Goal: Task Accomplishment & Management: Complete application form

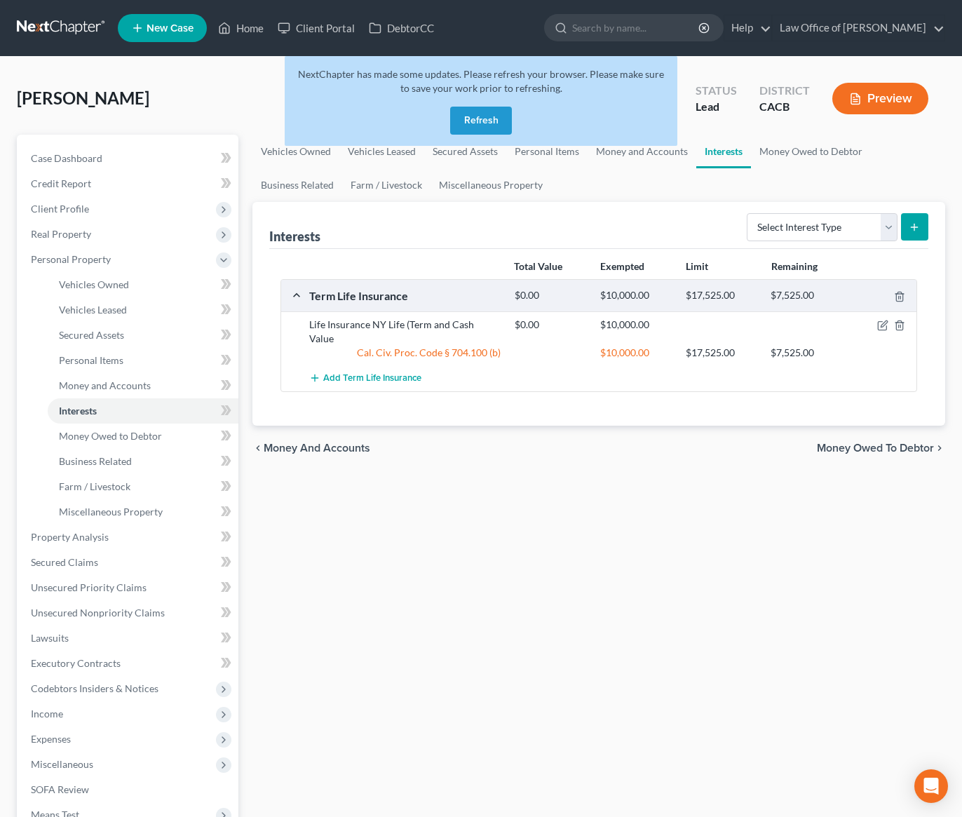
click at [501, 123] on button "Refresh" at bounding box center [481, 121] width 62 height 28
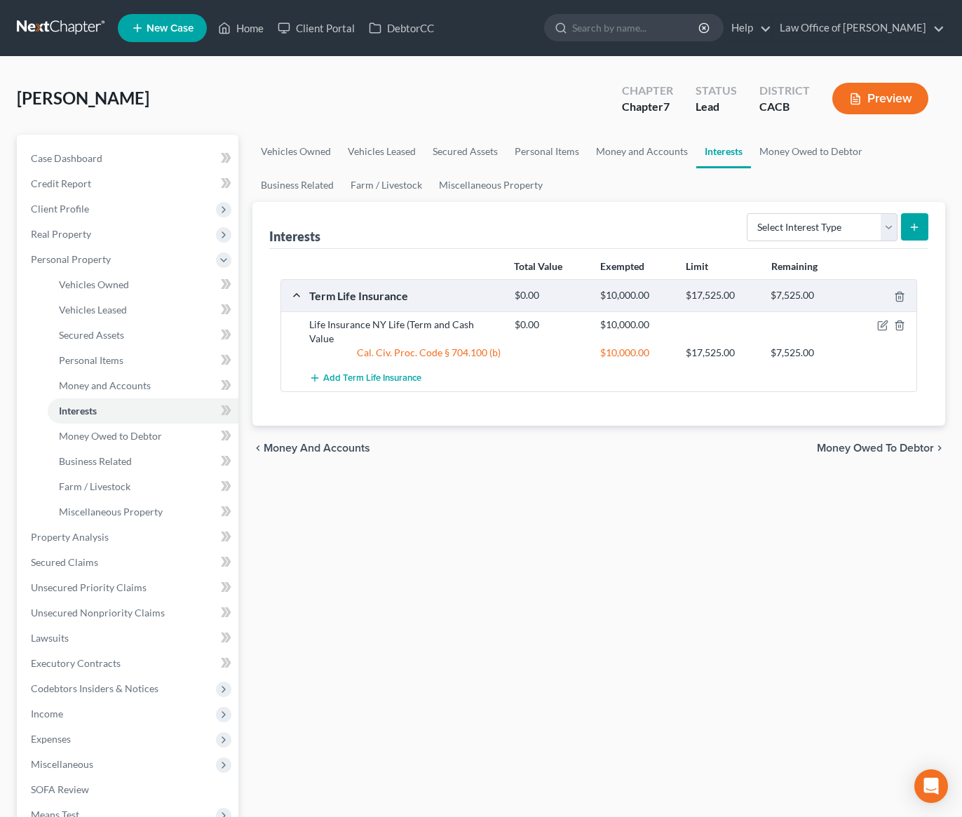
click at [65, 28] on link at bounding box center [62, 27] width 90 height 25
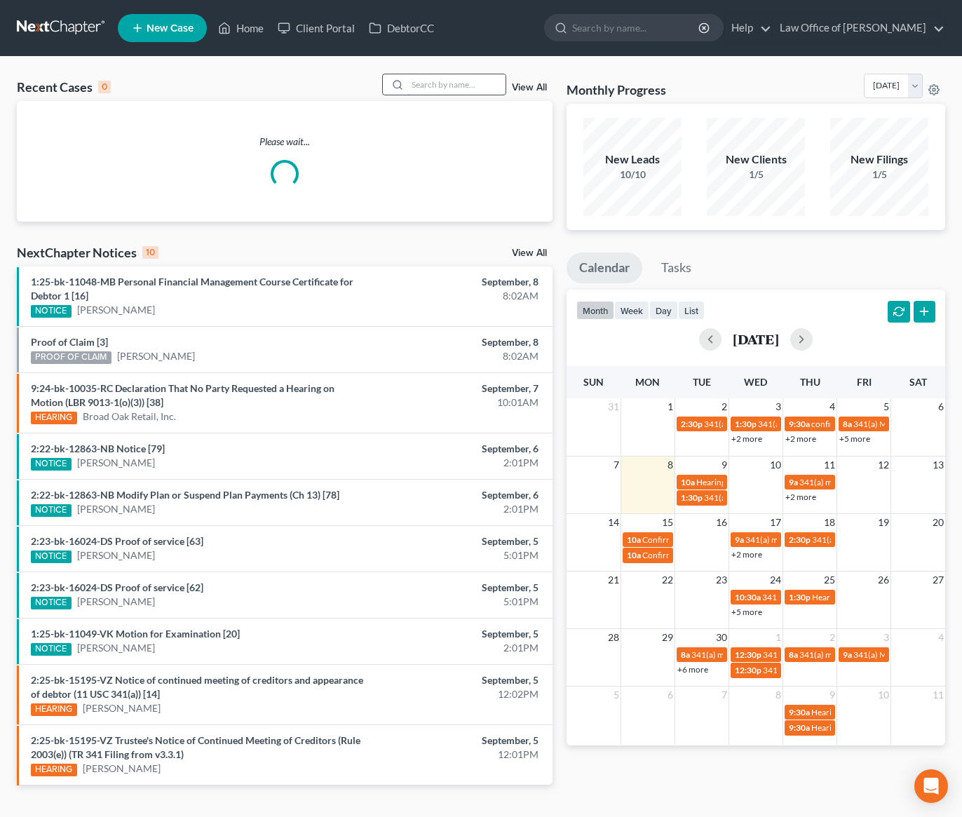
click at [430, 88] on input "search" at bounding box center [456, 84] width 98 height 20
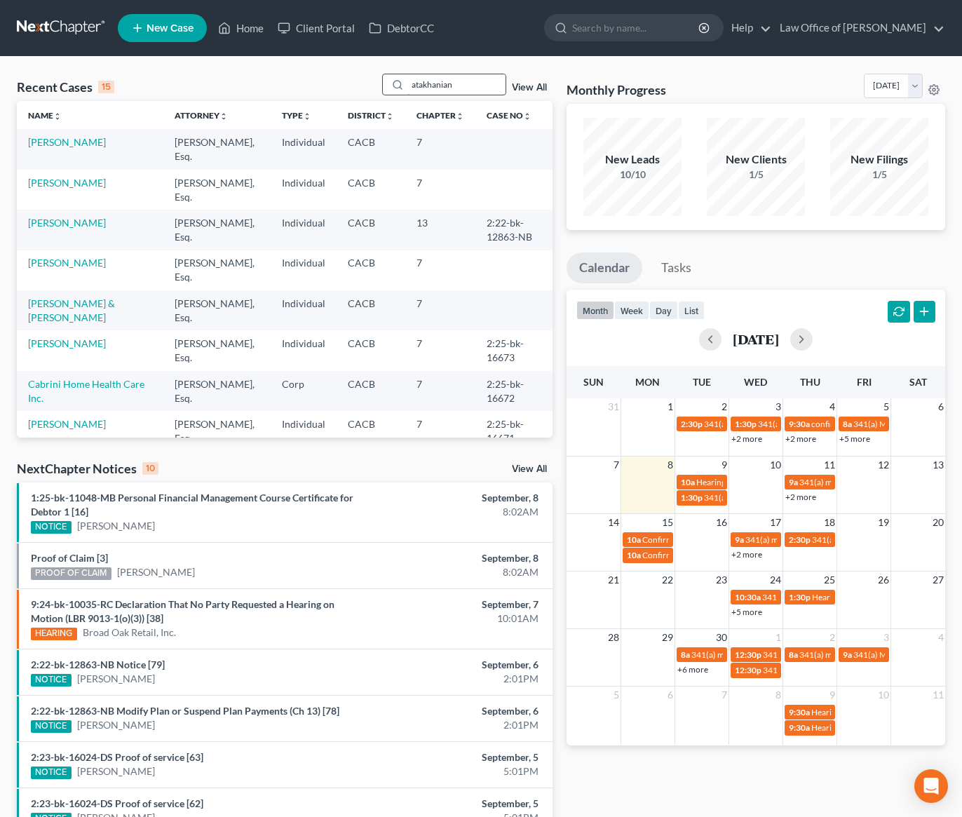
type input "atakhanian"
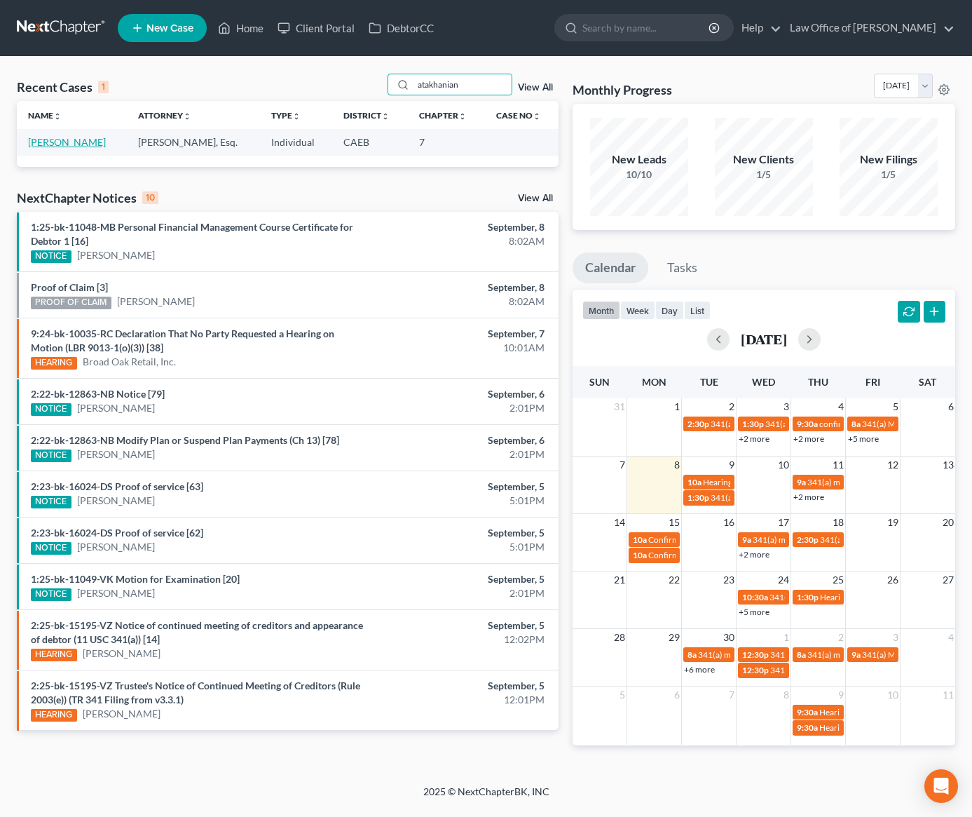
click at [69, 142] on link "[PERSON_NAME]" at bounding box center [67, 142] width 78 height 12
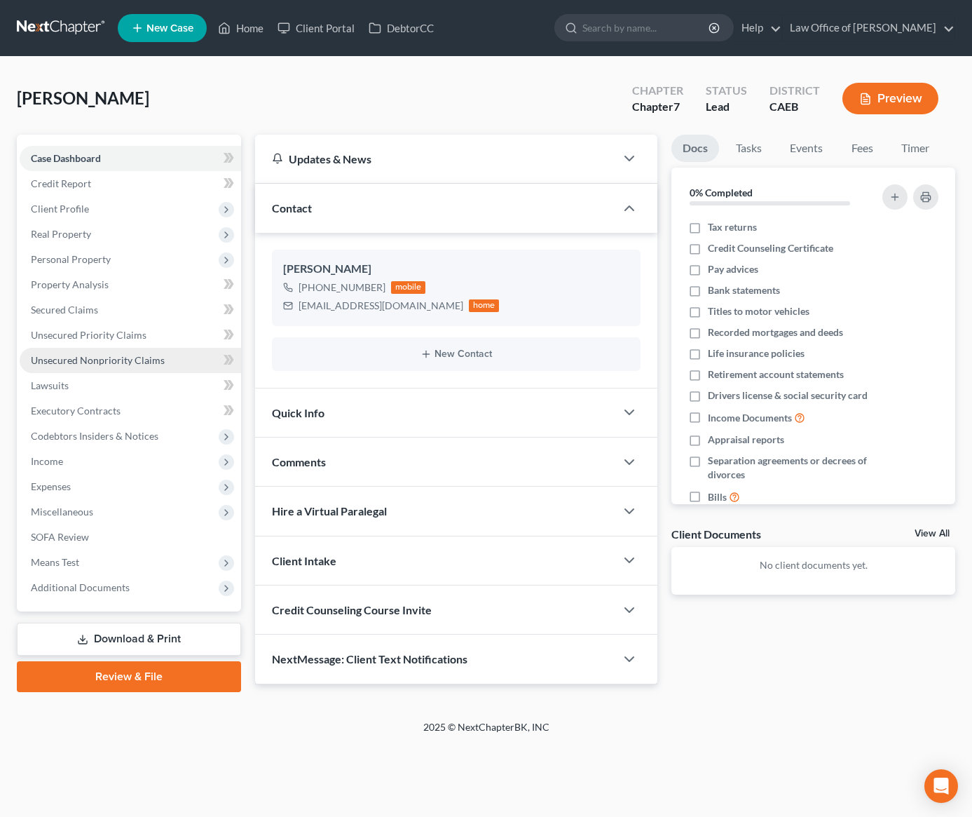
click at [133, 358] on span "Unsecured Nonpriority Claims" at bounding box center [98, 360] width 134 height 12
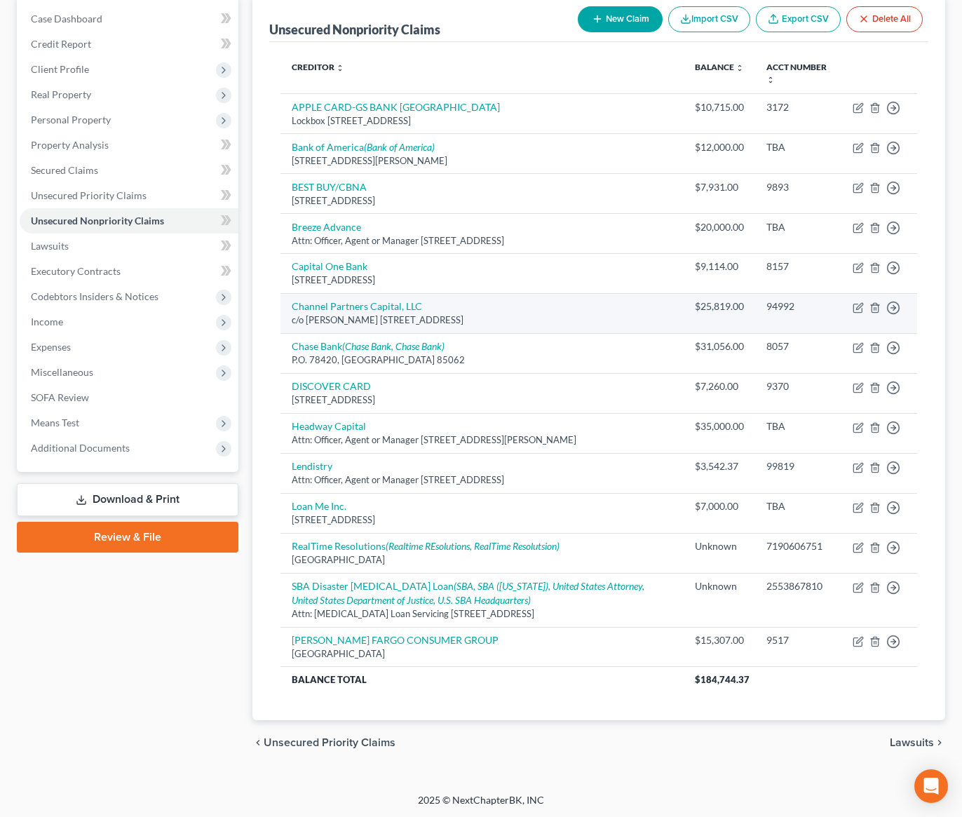
scroll to position [141, 0]
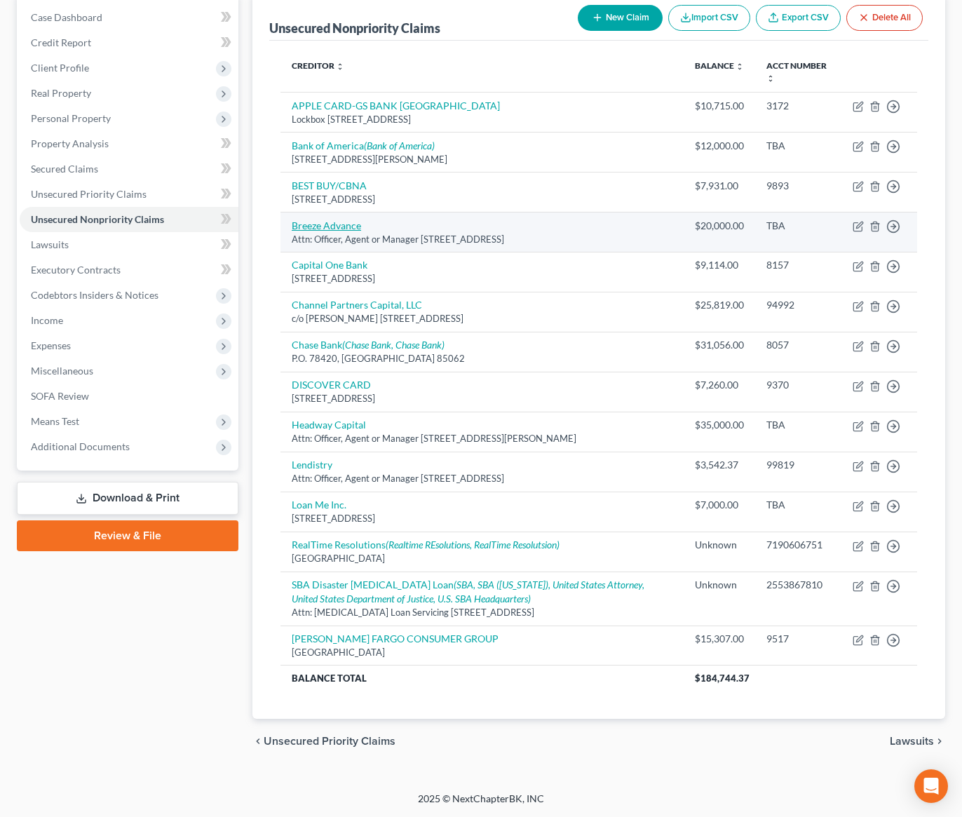
click at [327, 225] on link "Breeze Advance" at bounding box center [326, 225] width 69 height 12
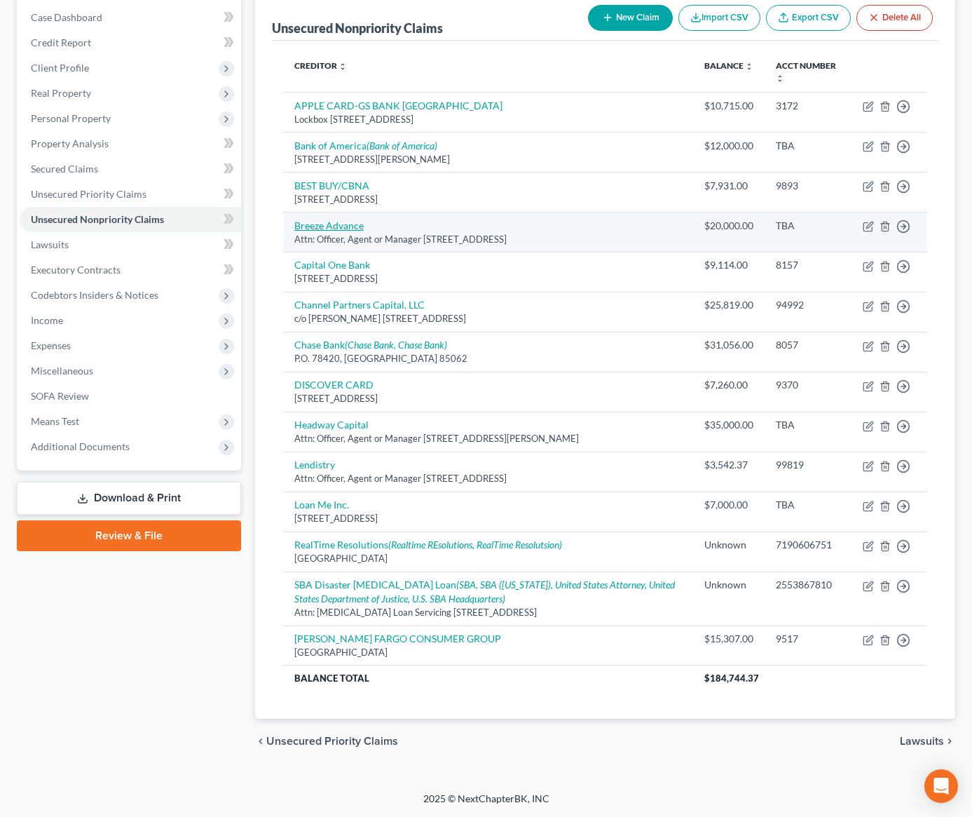
select select "9"
select select "10"
select select "3"
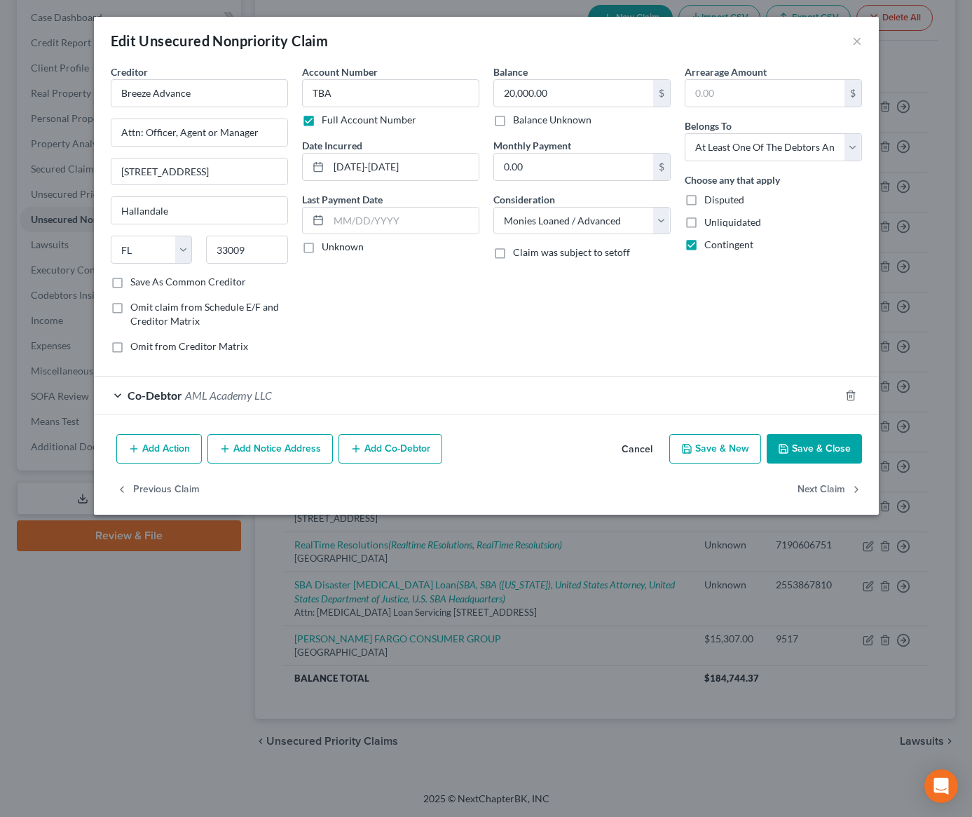
click at [634, 447] on button "Cancel" at bounding box center [637, 449] width 53 height 28
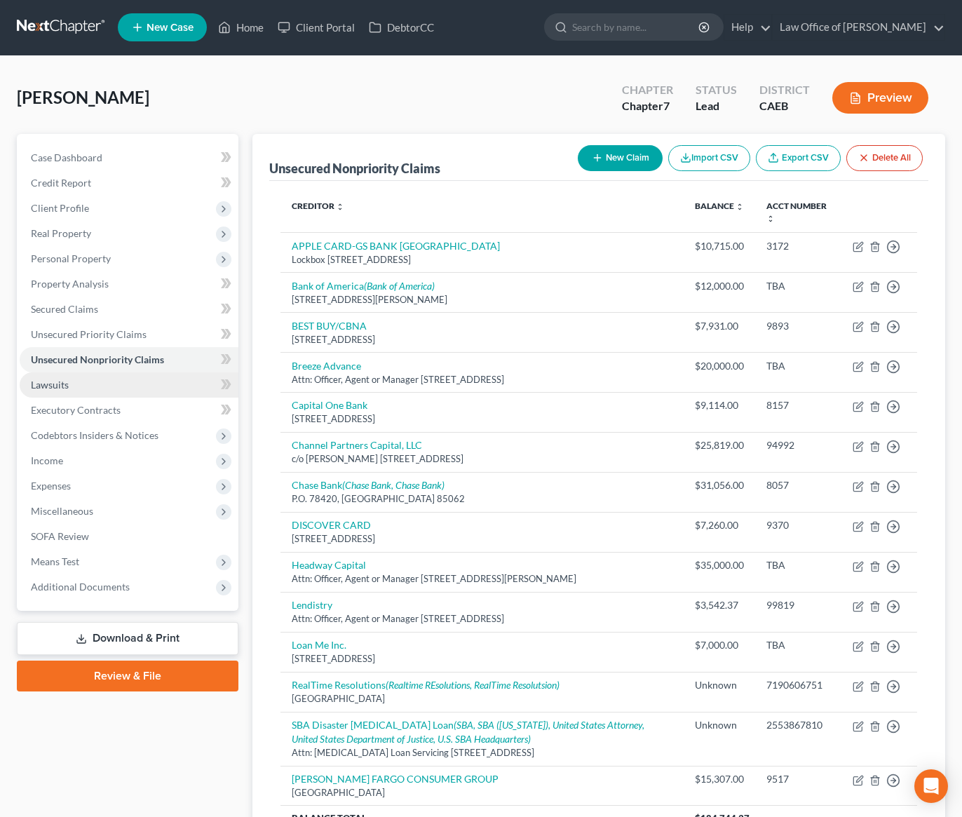
scroll to position [0, 0]
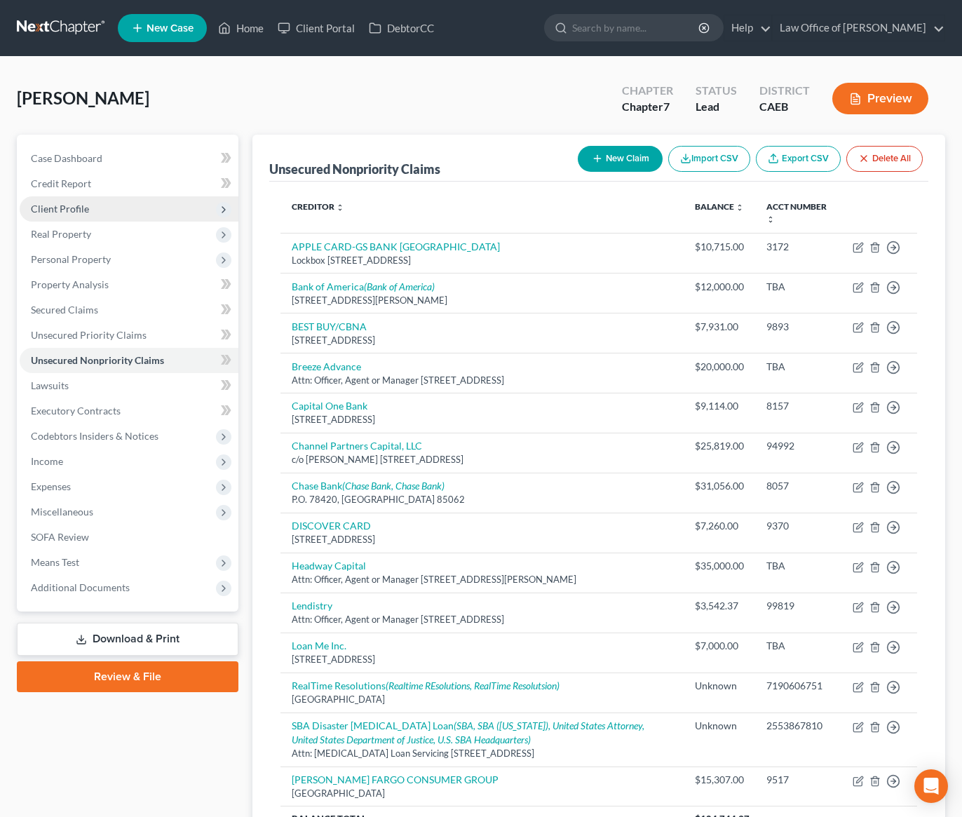
click at [116, 212] on span "Client Profile" at bounding box center [129, 208] width 219 height 25
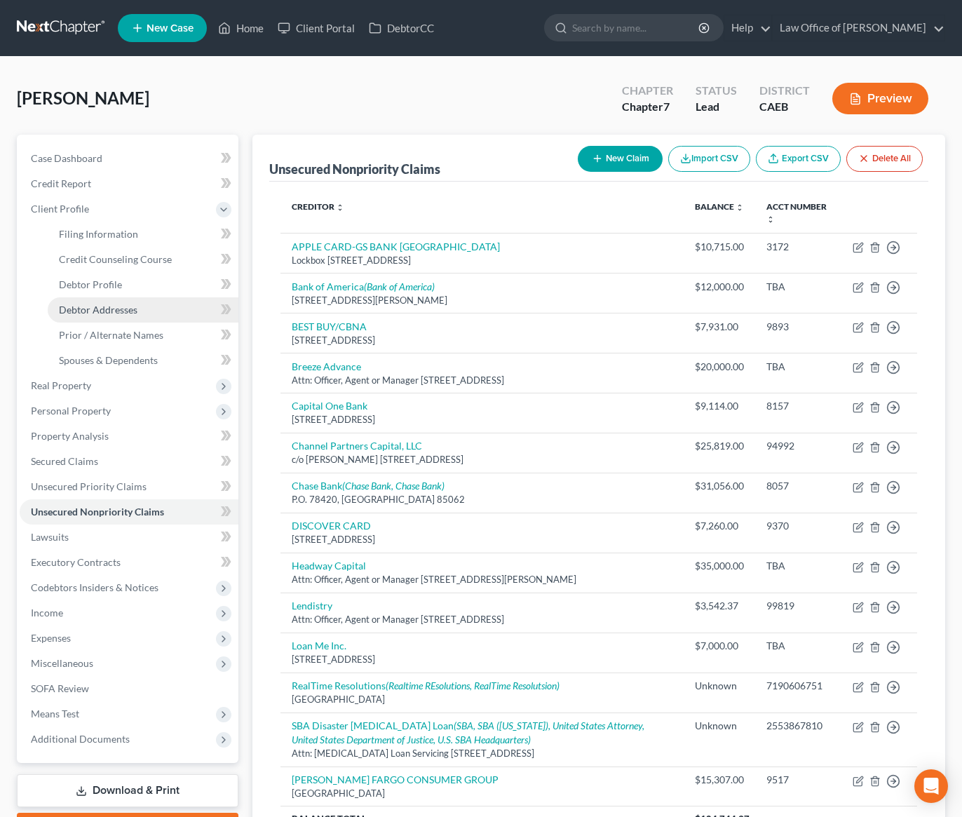
click at [124, 308] on span "Debtor Addresses" at bounding box center [98, 310] width 79 height 12
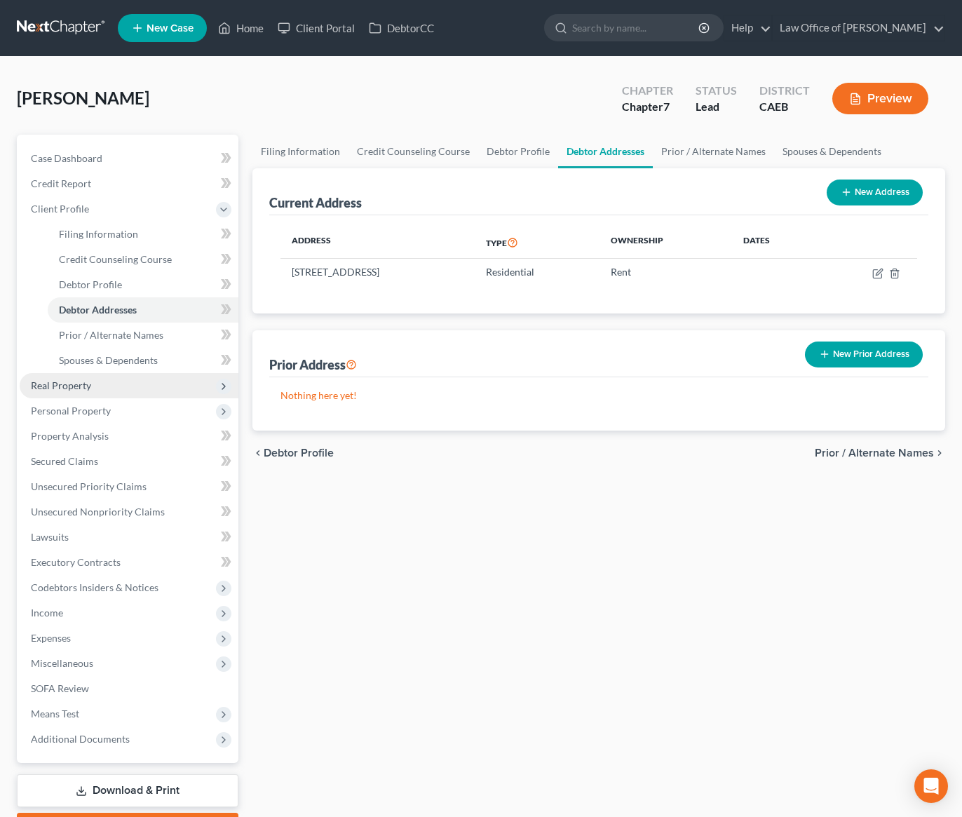
click at [121, 386] on span "Real Property" at bounding box center [129, 385] width 219 height 25
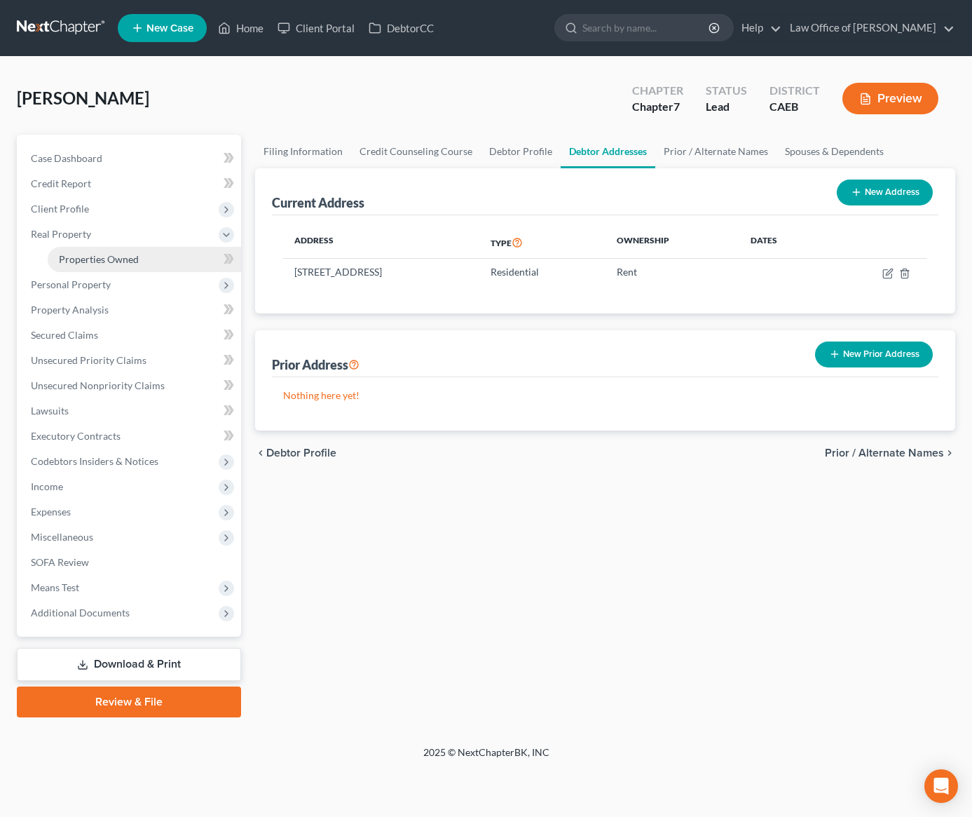
click at [132, 254] on span "Properties Owned" at bounding box center [99, 259] width 80 height 12
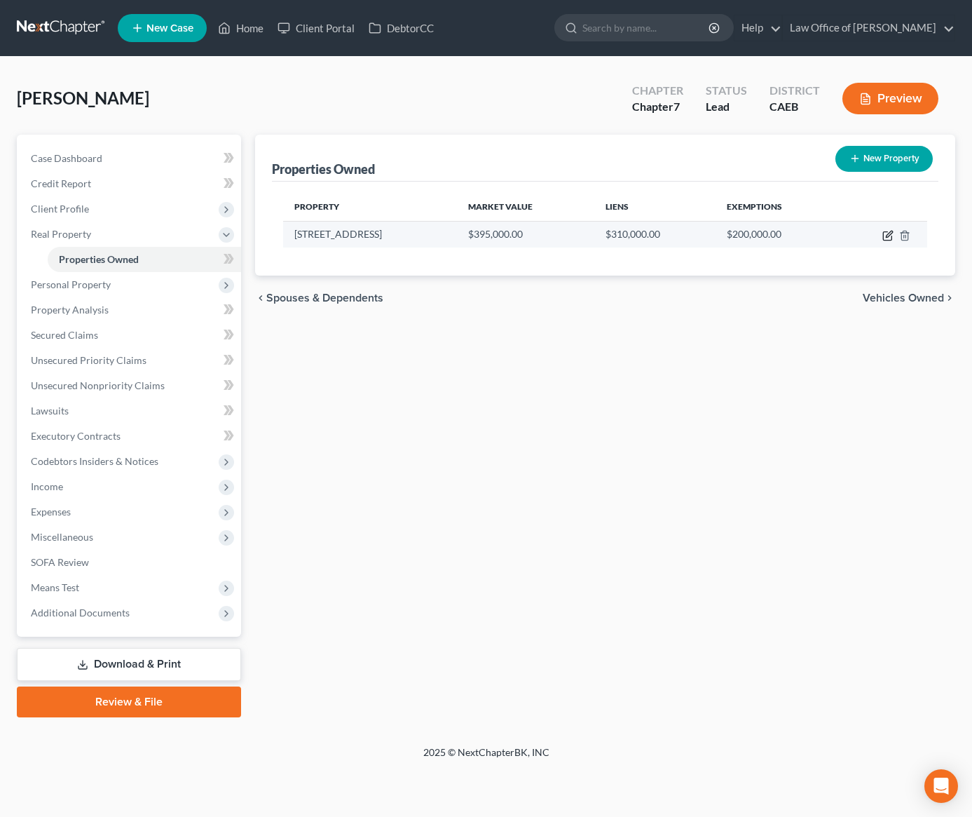
click at [886, 238] on icon "button" at bounding box center [887, 235] width 11 height 11
select select "4"
select select "0"
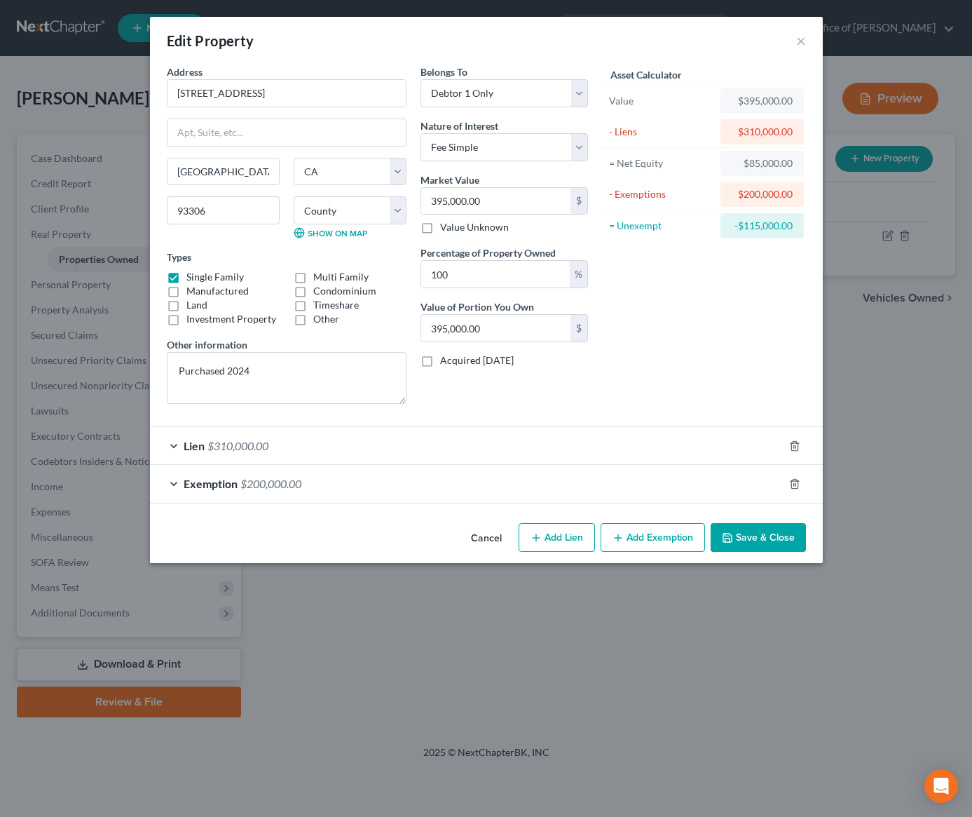
click at [478, 536] on button "Cancel" at bounding box center [486, 538] width 53 height 28
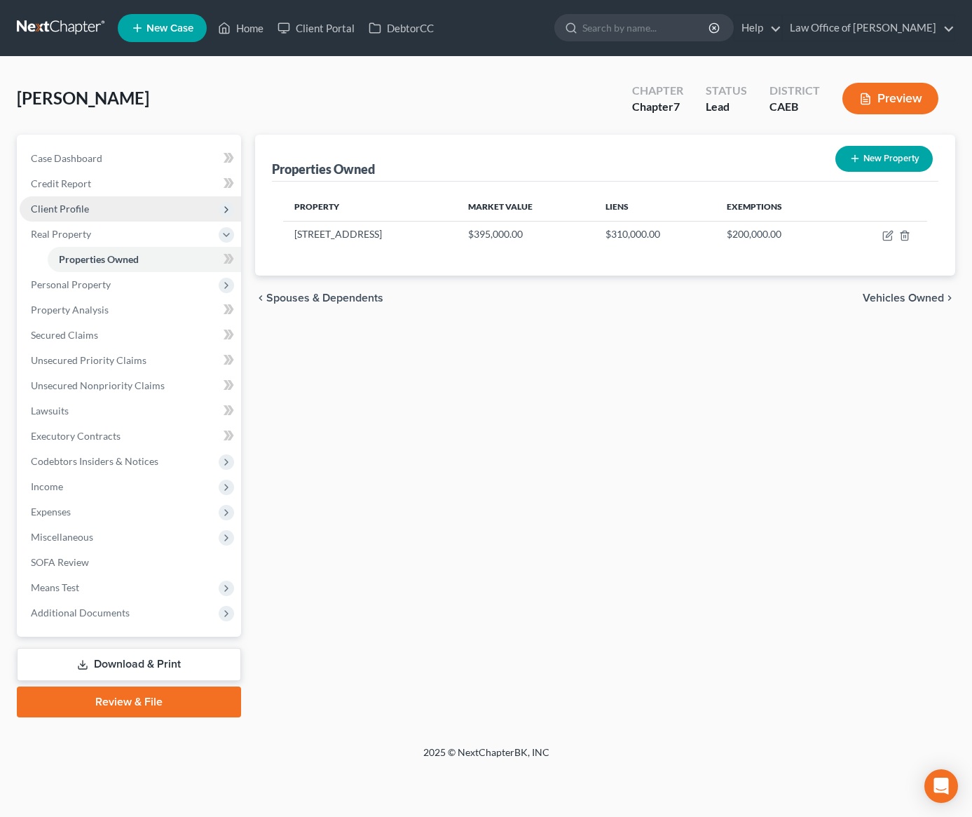
click at [95, 210] on span "Client Profile" at bounding box center [130, 208] width 221 height 25
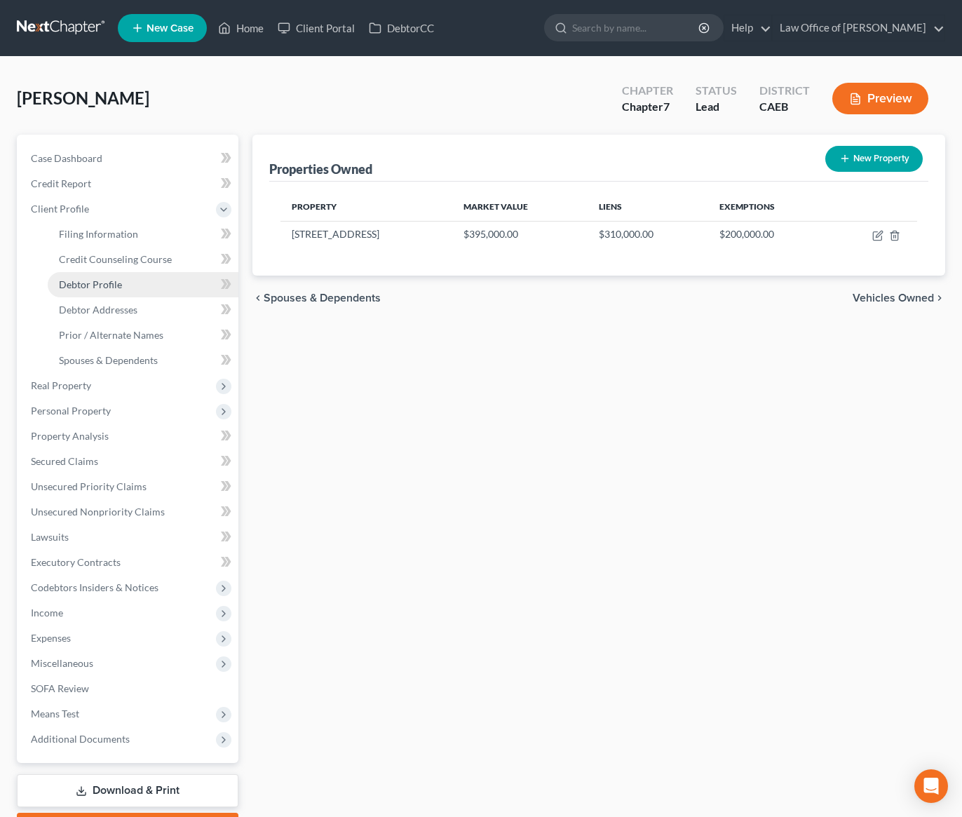
click at [121, 295] on link "Debtor Profile" at bounding box center [143, 284] width 191 height 25
select select "2"
select select "1"
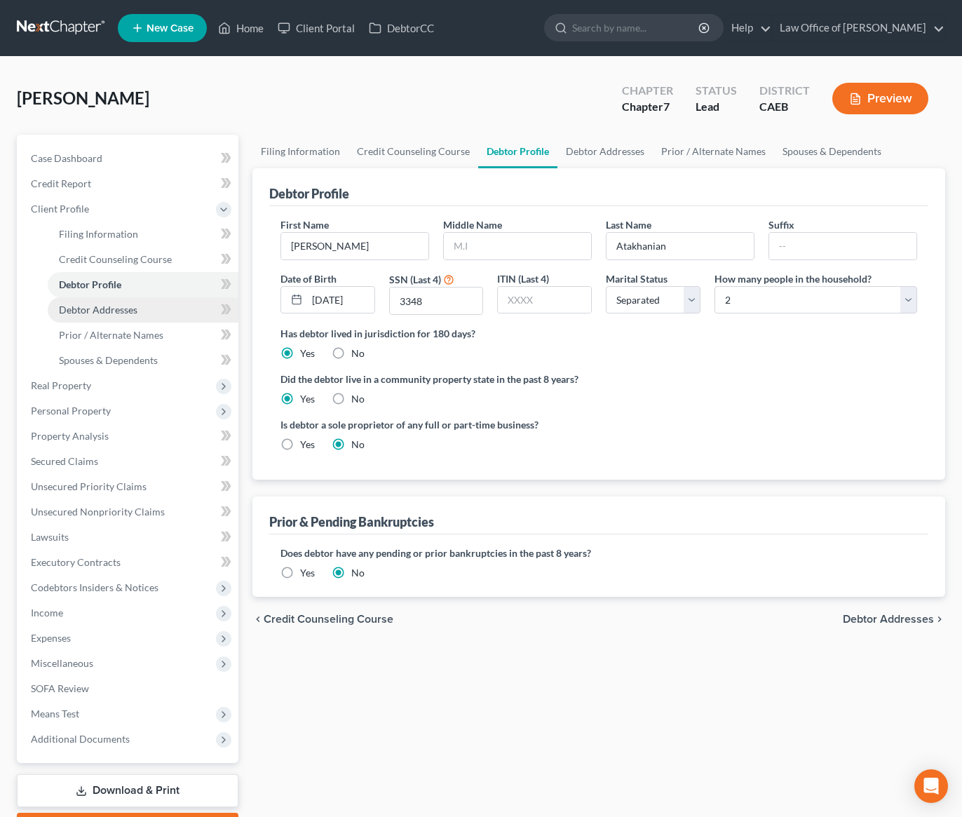
click at [121, 304] on span "Debtor Addresses" at bounding box center [98, 310] width 79 height 12
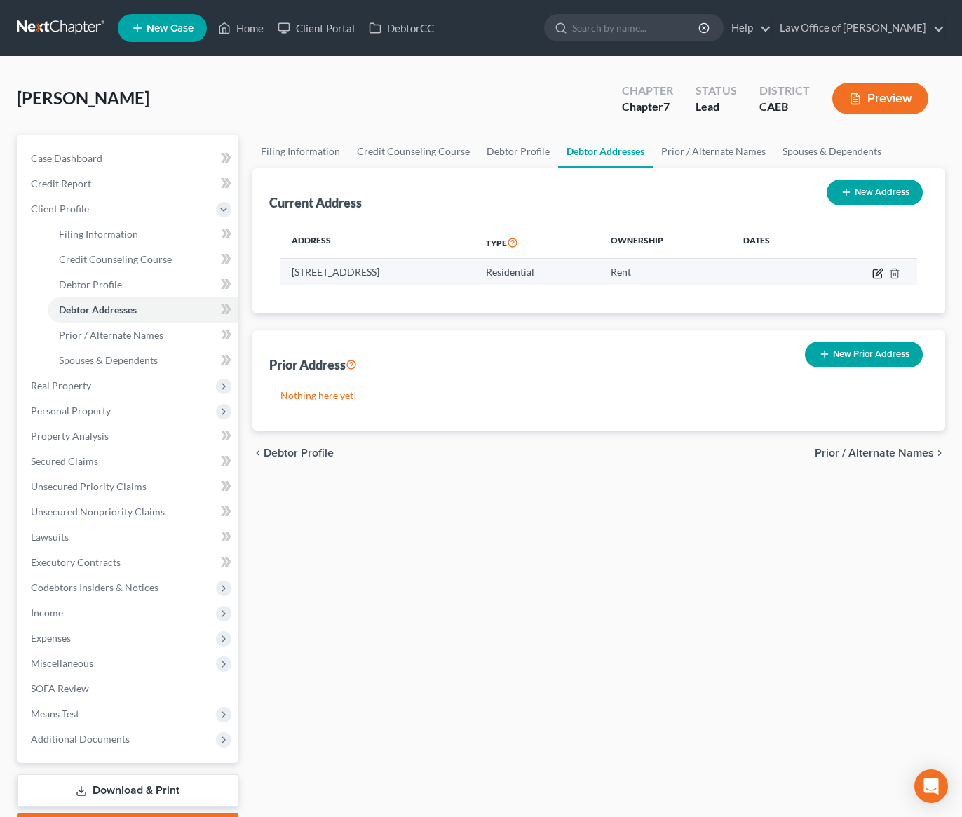
click at [875, 275] on icon "button" at bounding box center [877, 273] width 11 height 11
select select "4"
select select "14"
select select "0"
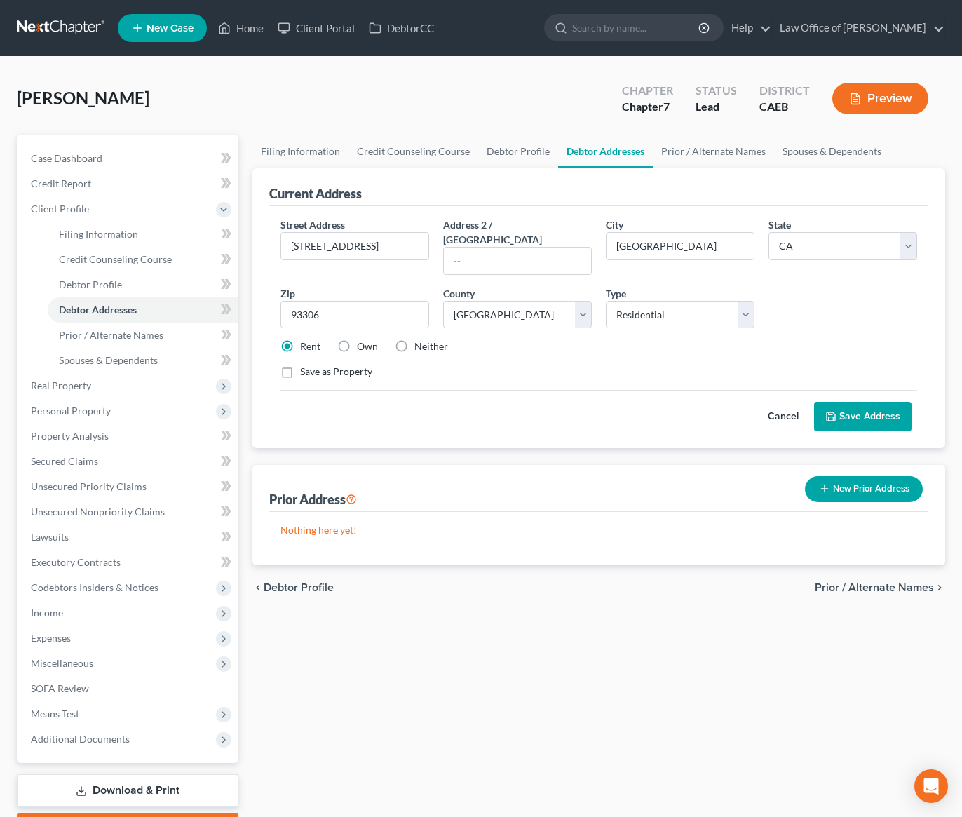
click at [357, 339] on label "Own" at bounding box center [367, 346] width 21 height 14
click at [362, 339] on input "Own" at bounding box center [366, 343] width 9 height 9
radio input "true"
click at [876, 402] on button "Save Address" at bounding box center [862, 416] width 97 height 29
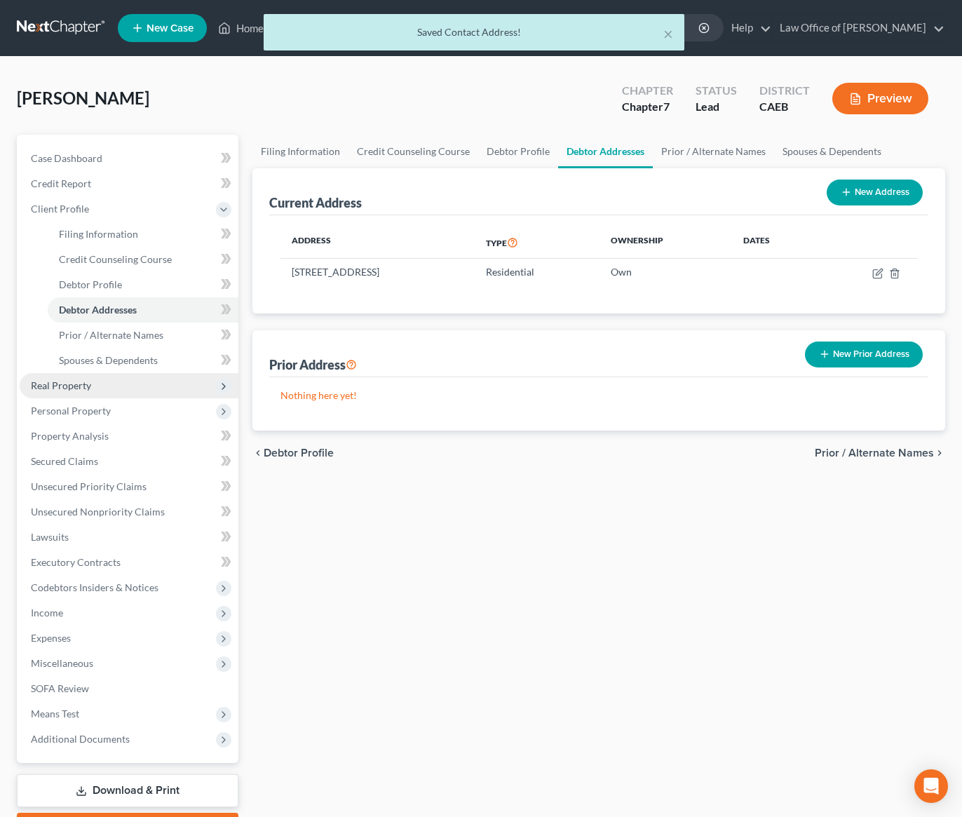
click at [76, 378] on span "Real Property" at bounding box center [129, 385] width 219 height 25
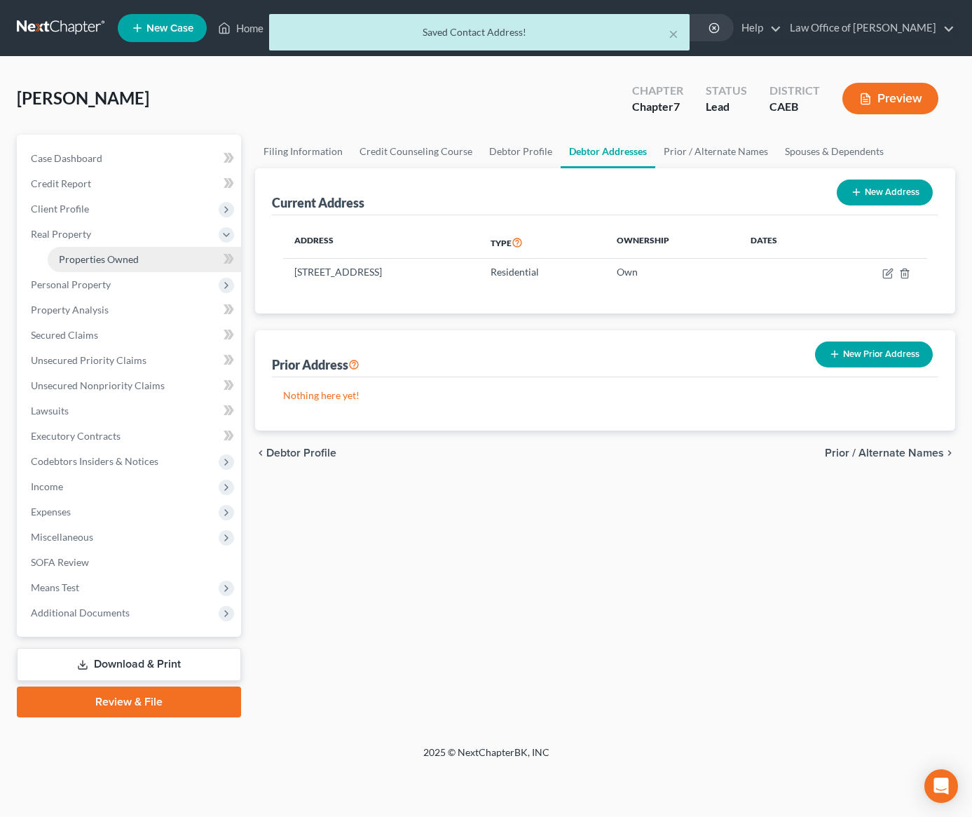
click at [94, 257] on span "Properties Owned" at bounding box center [99, 259] width 80 height 12
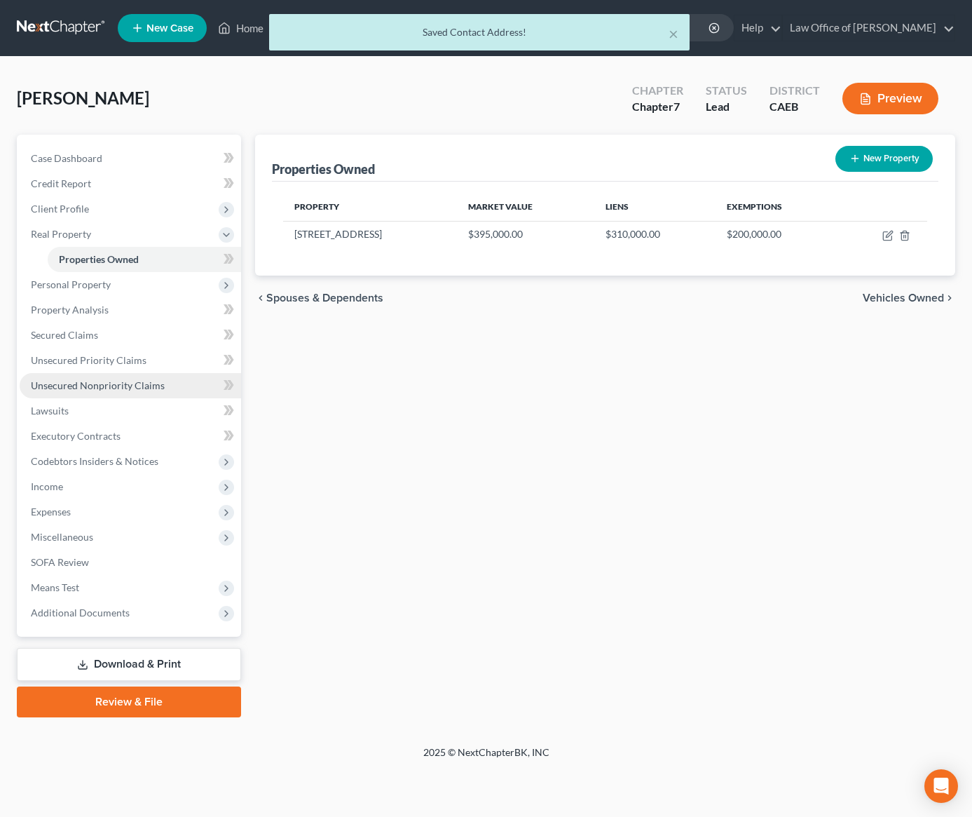
click at [84, 385] on span "Unsecured Nonpriority Claims" at bounding box center [98, 385] width 134 height 12
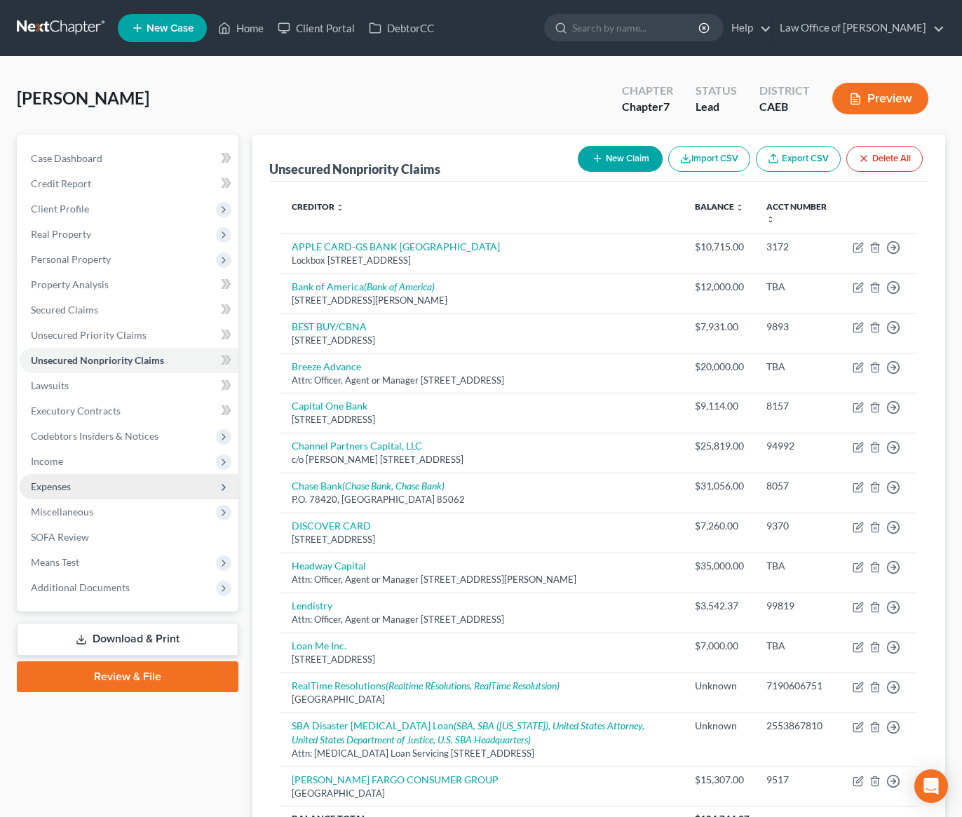
click at [93, 478] on span "Expenses" at bounding box center [129, 486] width 219 height 25
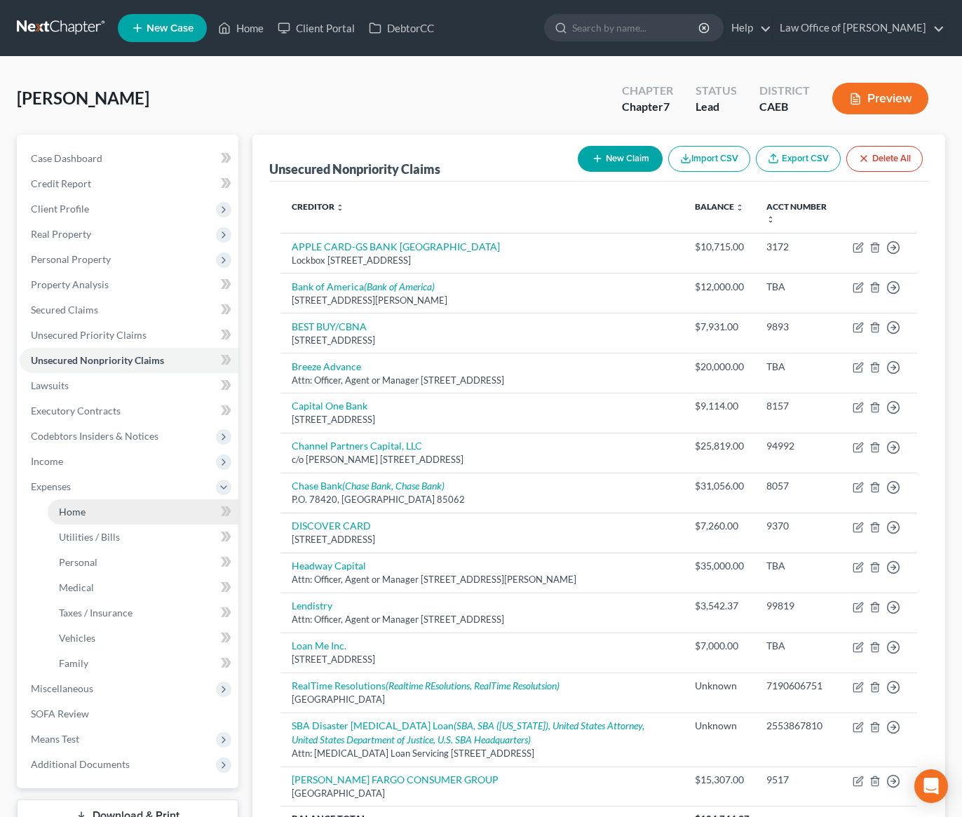
click at [100, 512] on link "Home" at bounding box center [143, 511] width 191 height 25
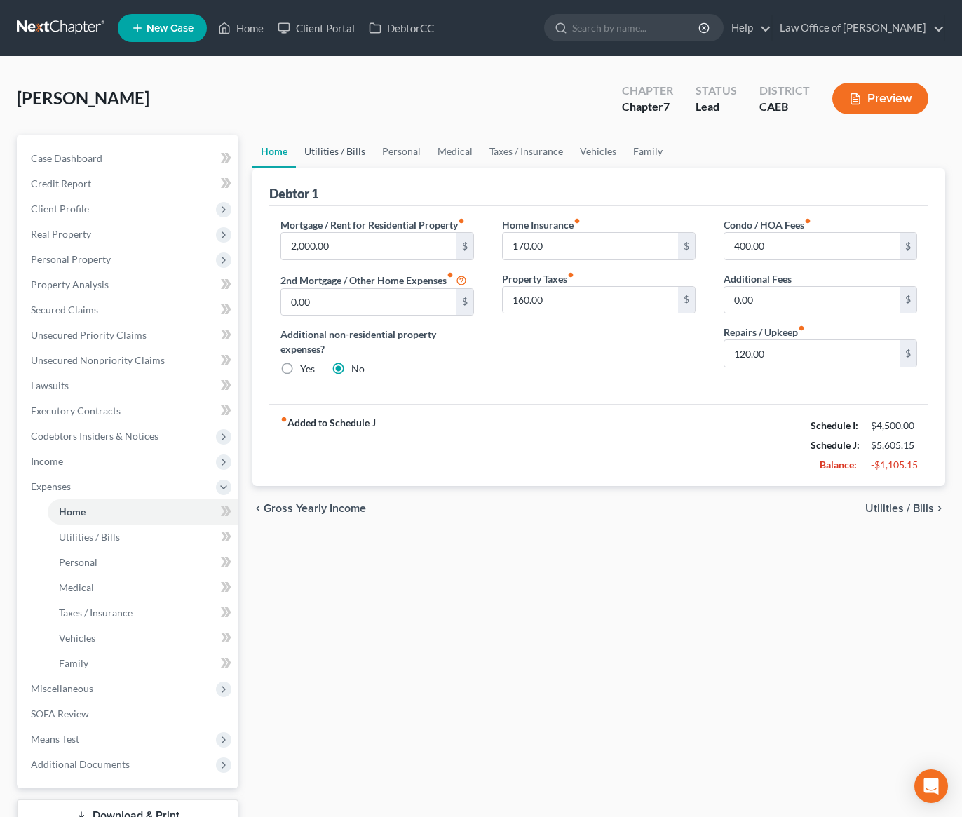
click at [348, 142] on link "Utilities / Bills" at bounding box center [335, 152] width 78 height 34
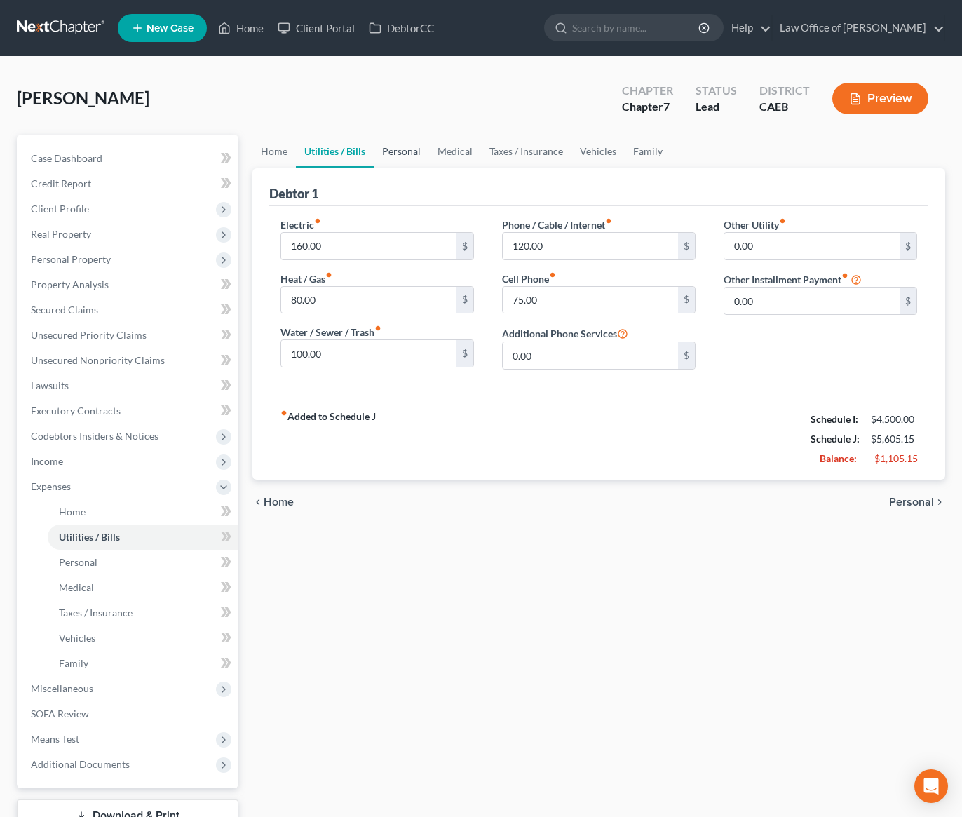
click at [409, 148] on link "Personal" at bounding box center [401, 152] width 55 height 34
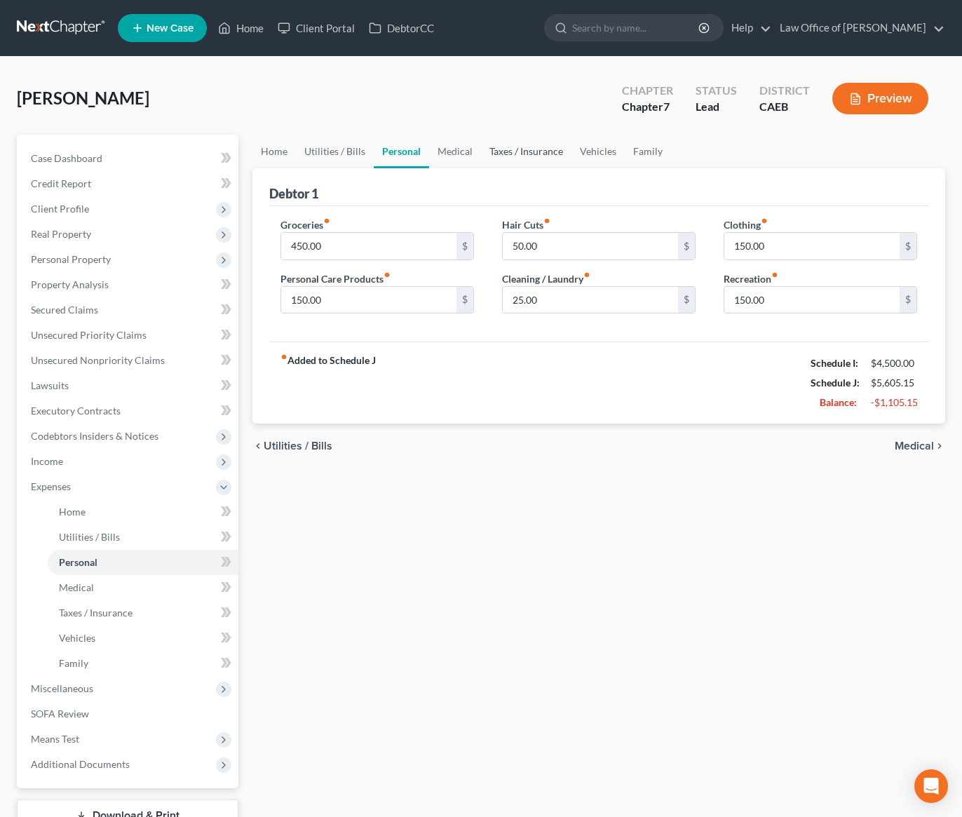
click at [486, 158] on link "Taxes / Insurance" at bounding box center [526, 152] width 90 height 34
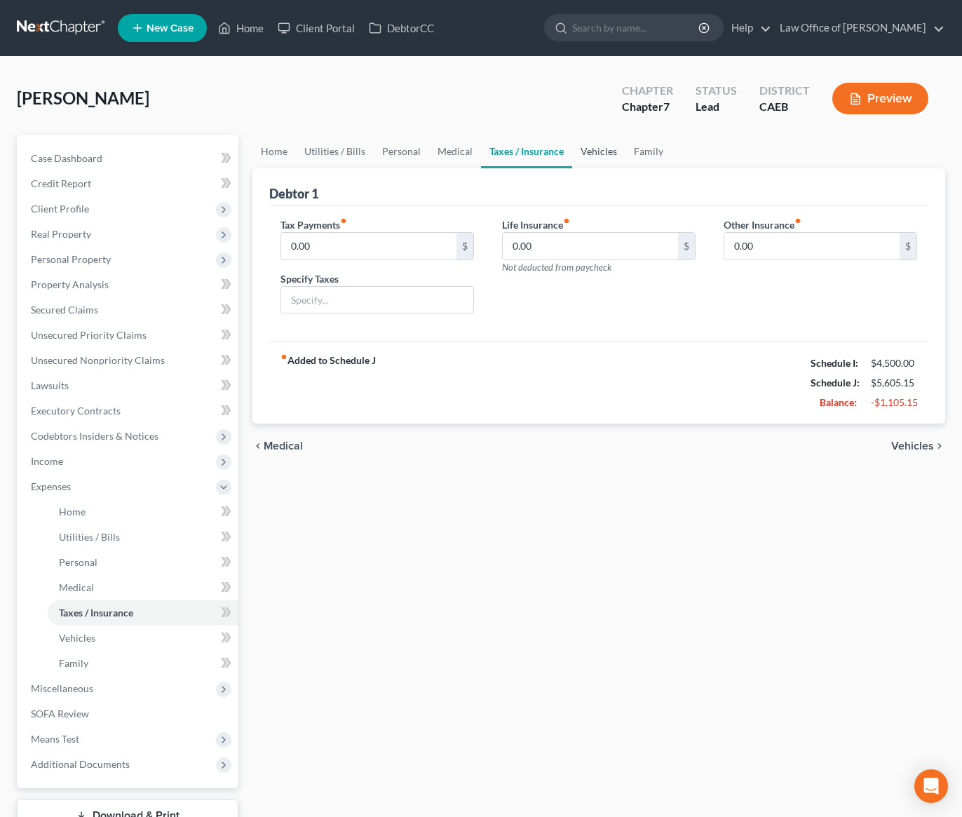
click at [600, 158] on link "Vehicles" at bounding box center [598, 152] width 53 height 34
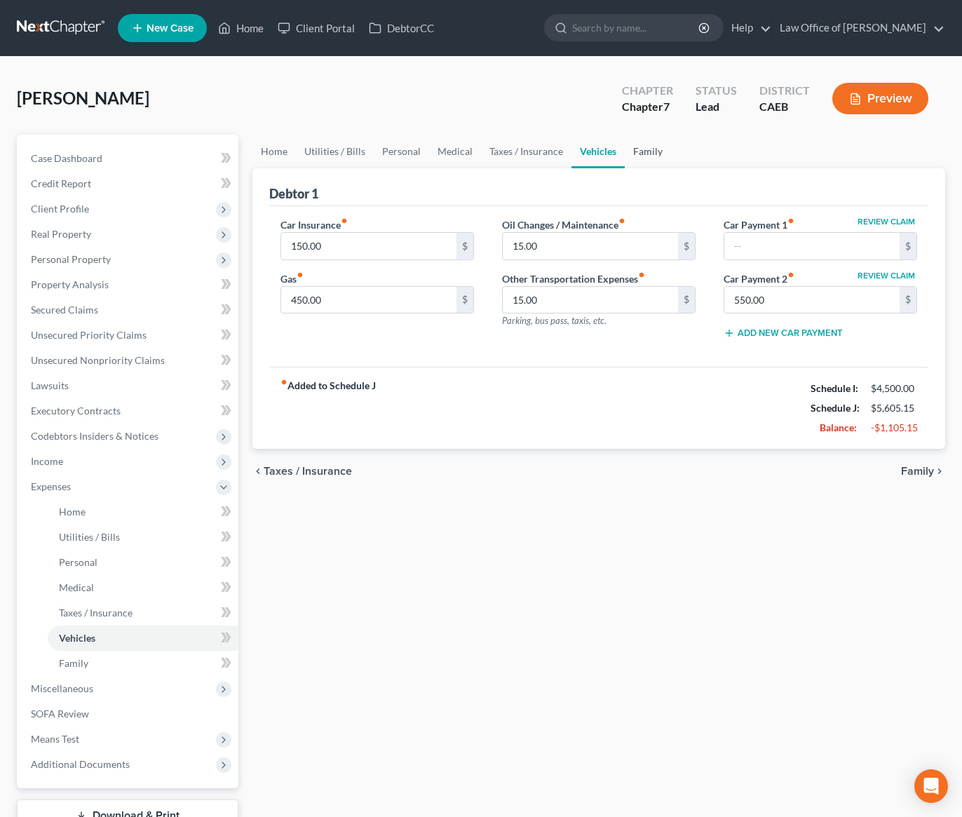
click at [646, 155] on link "Family" at bounding box center [648, 152] width 46 height 34
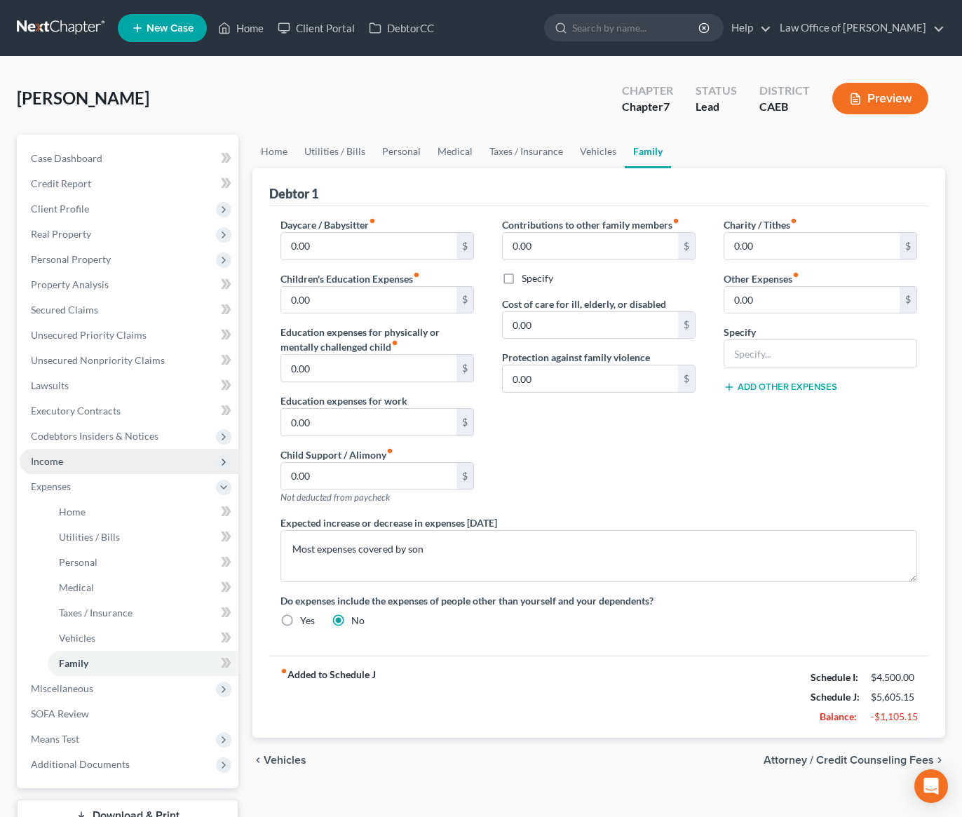
click at [57, 454] on span "Income" at bounding box center [129, 461] width 219 height 25
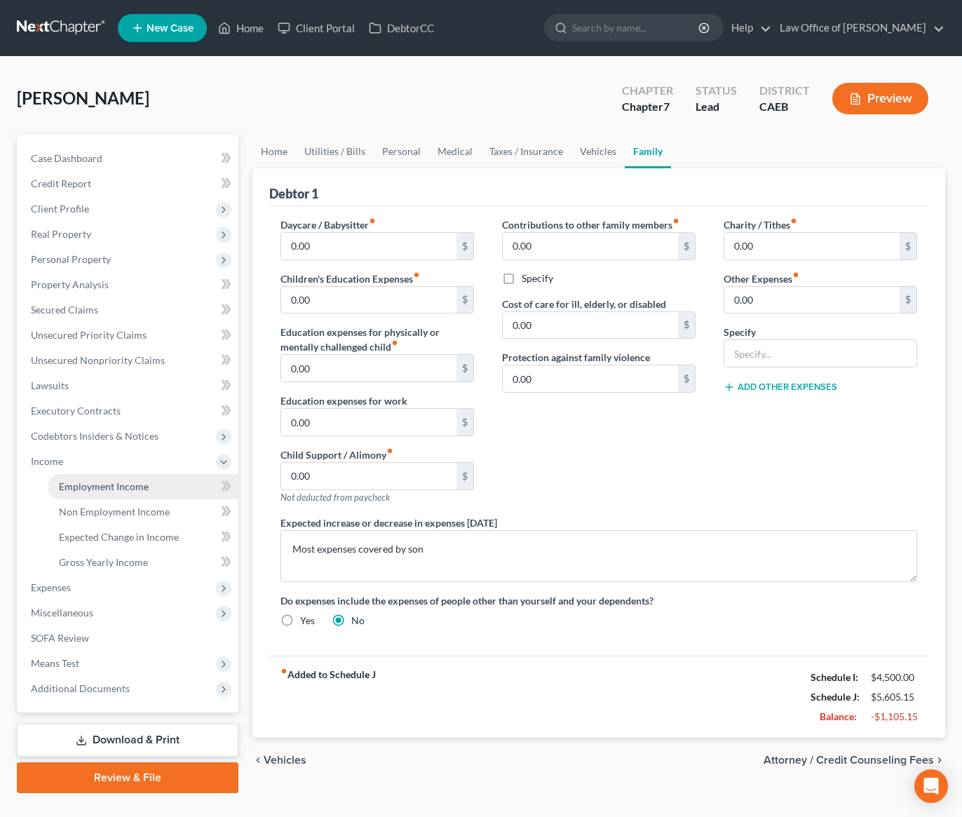
click at [90, 492] on link "Employment Income" at bounding box center [143, 486] width 191 height 25
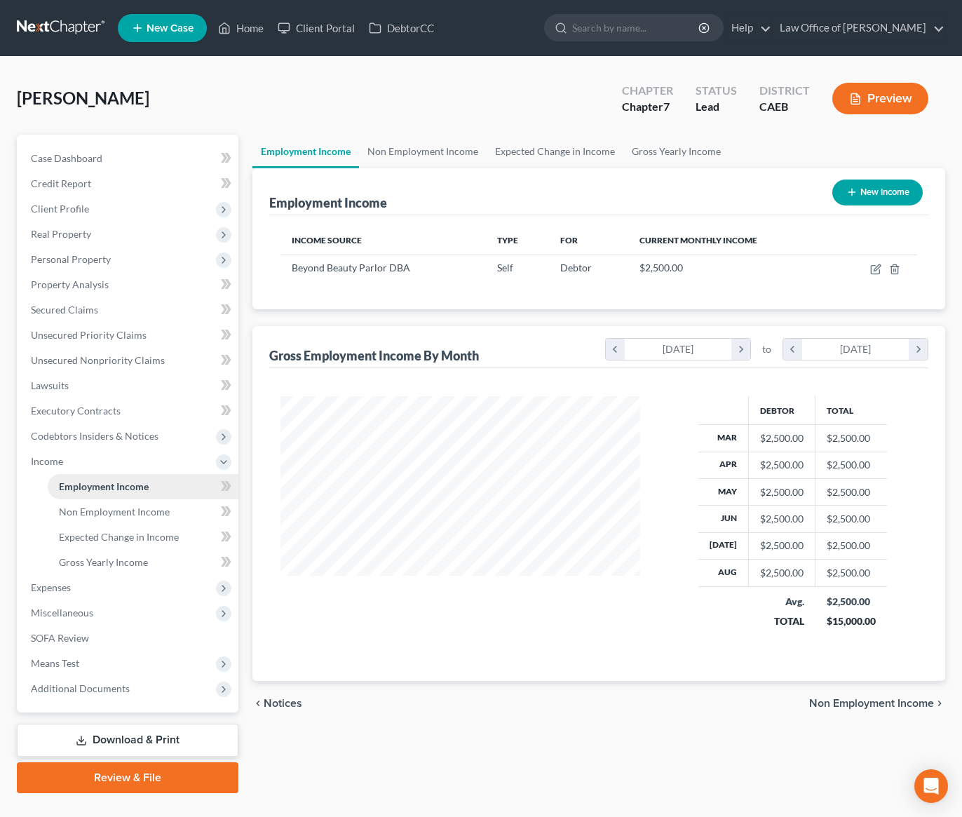
scroll to position [252, 388]
click at [439, 170] on div "Employment Income New Income" at bounding box center [598, 191] width 659 height 47
click at [447, 149] on link "Non Employment Income" at bounding box center [423, 152] width 128 height 34
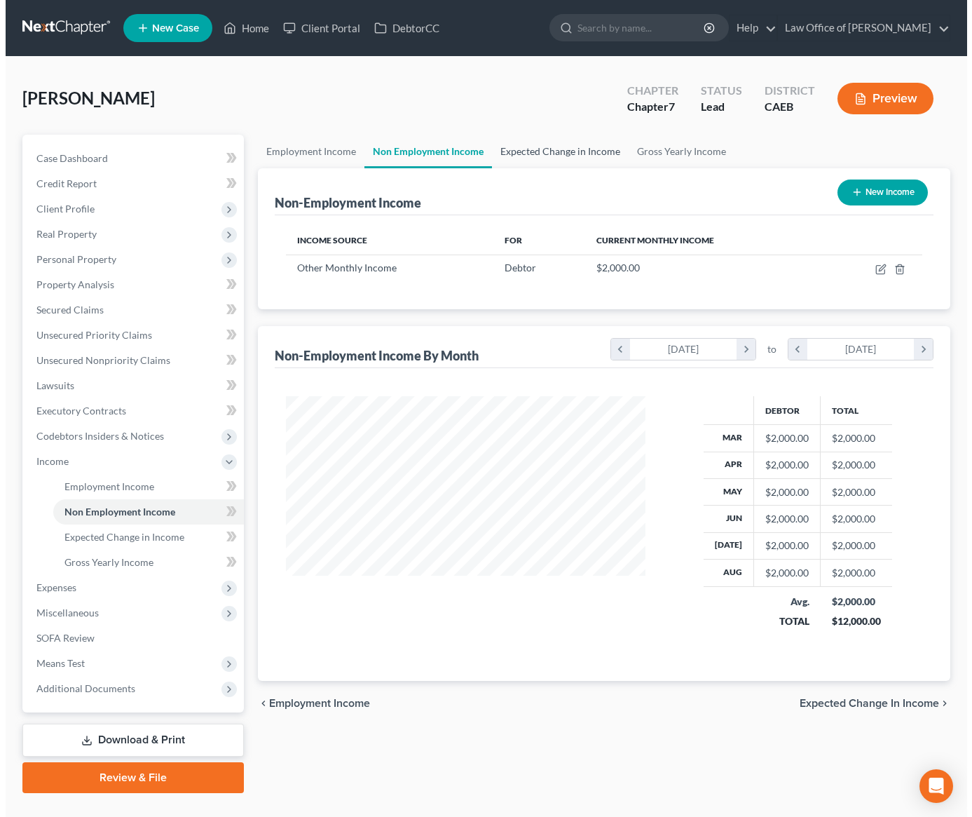
scroll to position [252, 388]
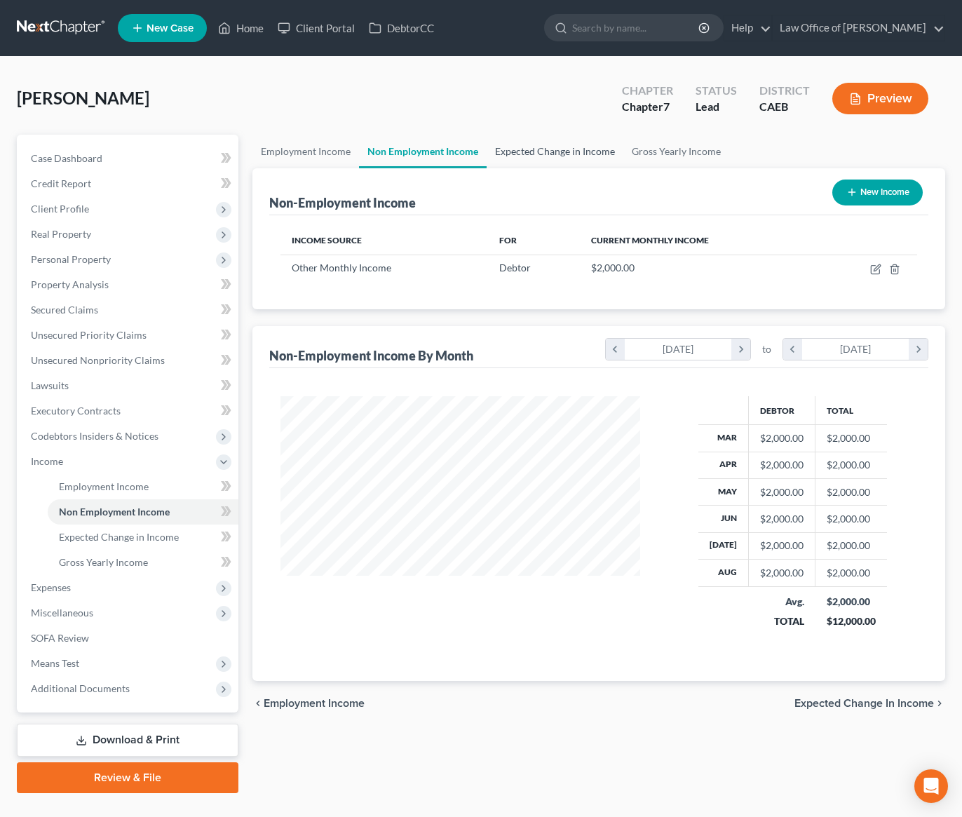
click at [538, 140] on link "Expected Change in Income" at bounding box center [554, 152] width 137 height 34
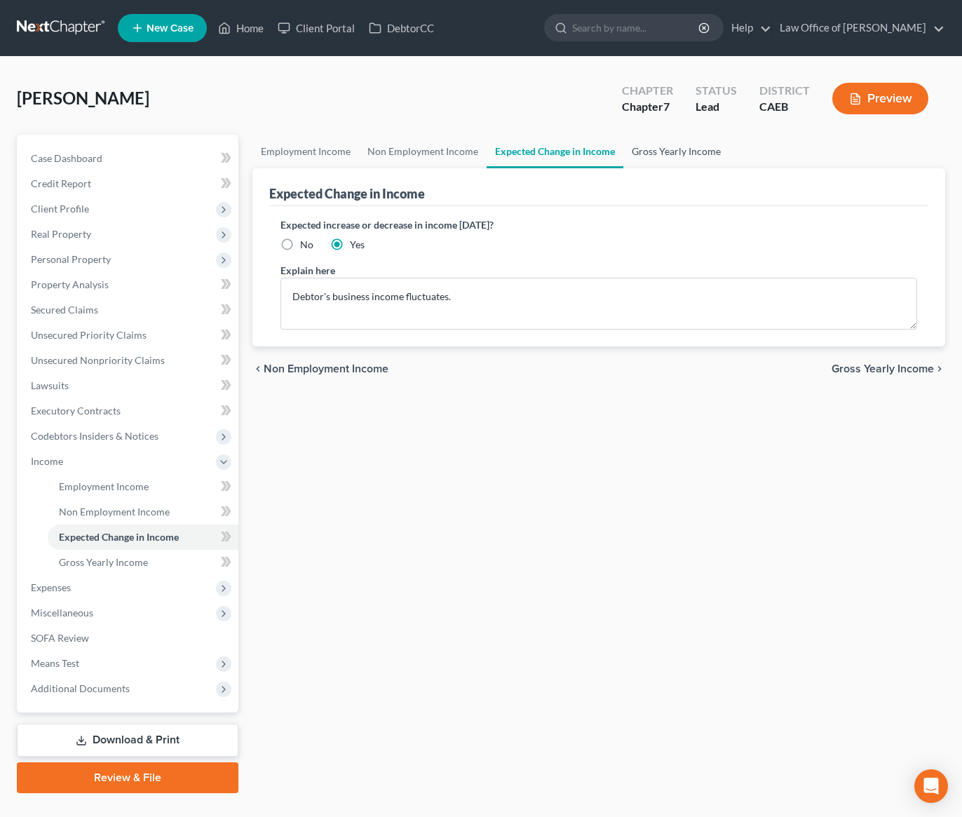
click at [701, 153] on link "Gross Yearly Income" at bounding box center [676, 152] width 106 height 34
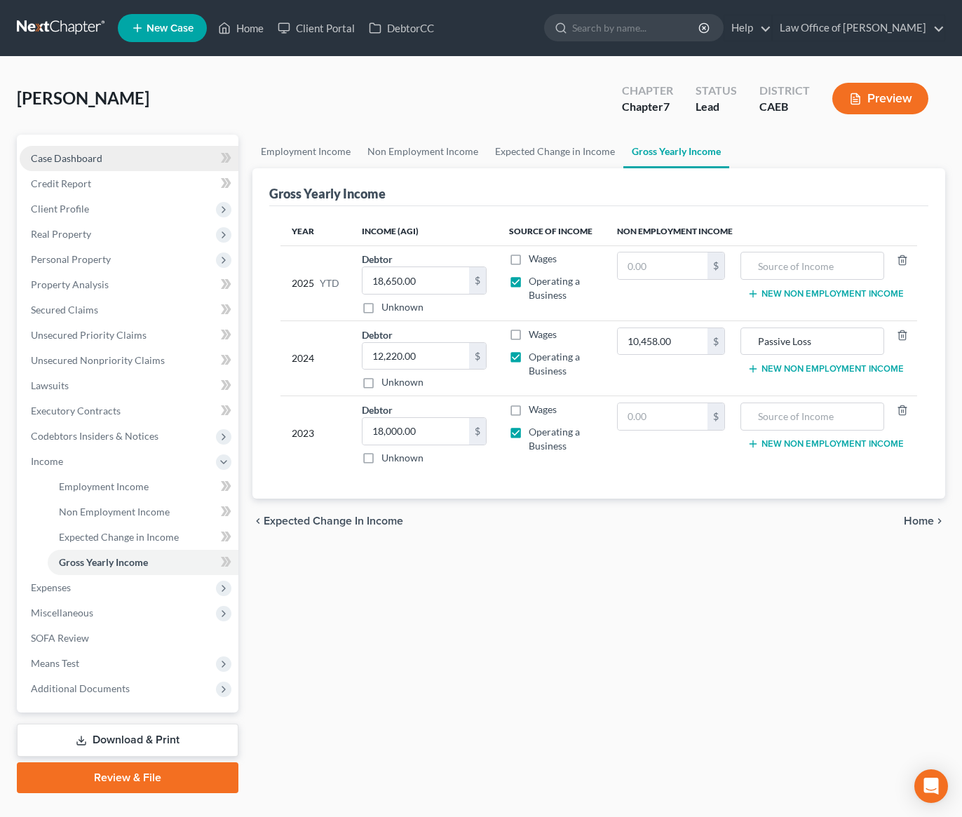
click at [142, 150] on link "Case Dashboard" at bounding box center [129, 158] width 219 height 25
